Goal: Task Accomplishment & Management: Manage account settings

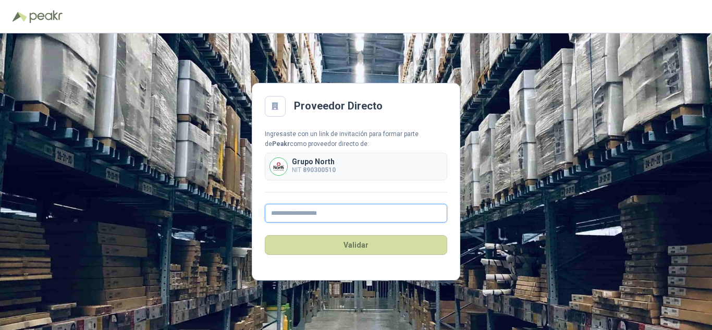
click at [291, 217] on input "text" at bounding box center [356, 213] width 183 height 19
type input "**********"
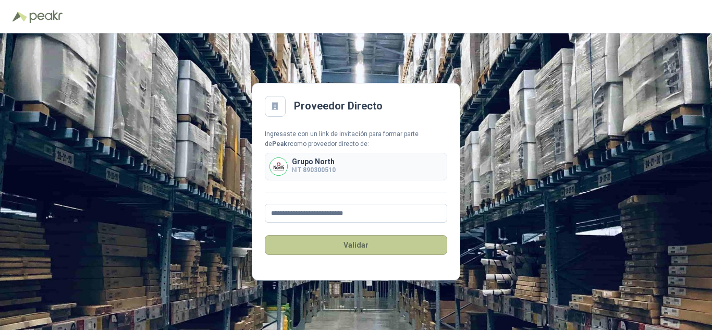
click at [359, 247] on button "Validar" at bounding box center [356, 245] width 183 height 20
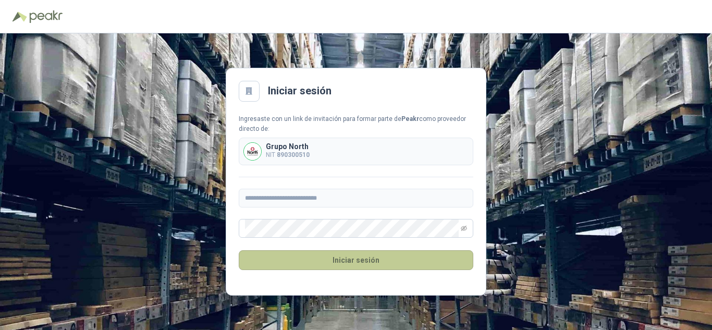
click at [367, 263] on button "Iniciar sesión" at bounding box center [356, 260] width 235 height 20
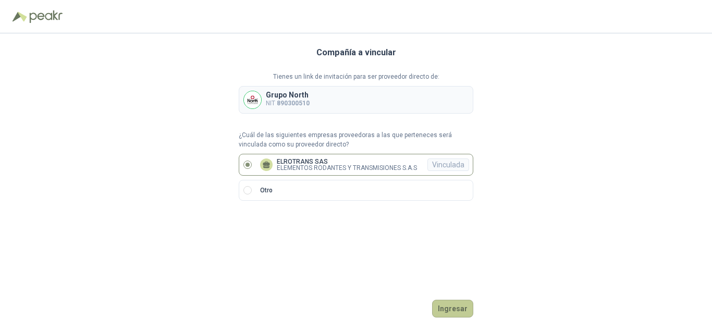
click at [454, 307] on button "Ingresar" at bounding box center [452, 309] width 41 height 18
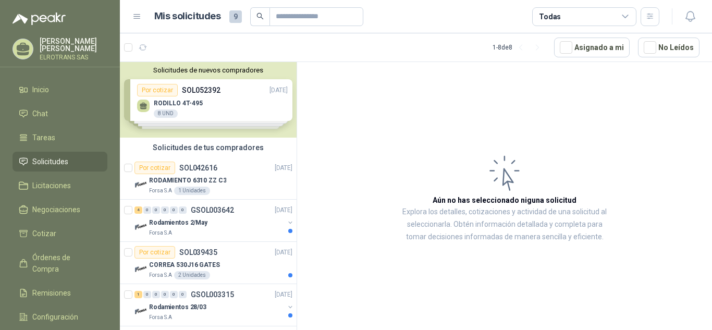
click at [156, 92] on div "Solicitudes de nuevos compradores Por cotizar SOL052392 [DATE] RODILLO 4T-495 8…" at bounding box center [208, 100] width 177 height 76
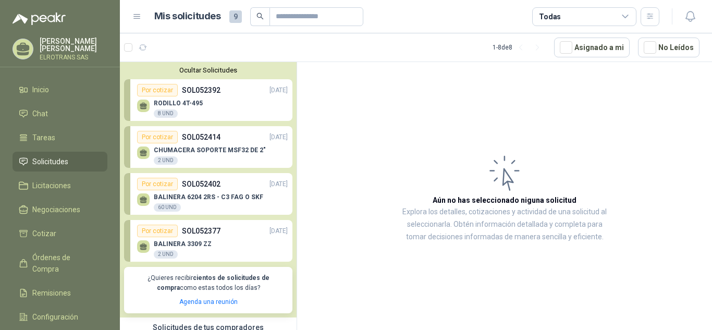
click at [59, 49] on p "[PERSON_NAME]" at bounding box center [74, 45] width 68 height 15
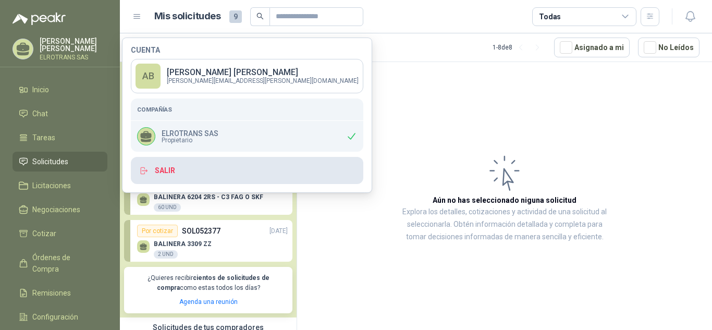
click at [167, 170] on button "Salir" at bounding box center [247, 170] width 233 height 27
